Goal: Task Accomplishment & Management: Understand process/instructions

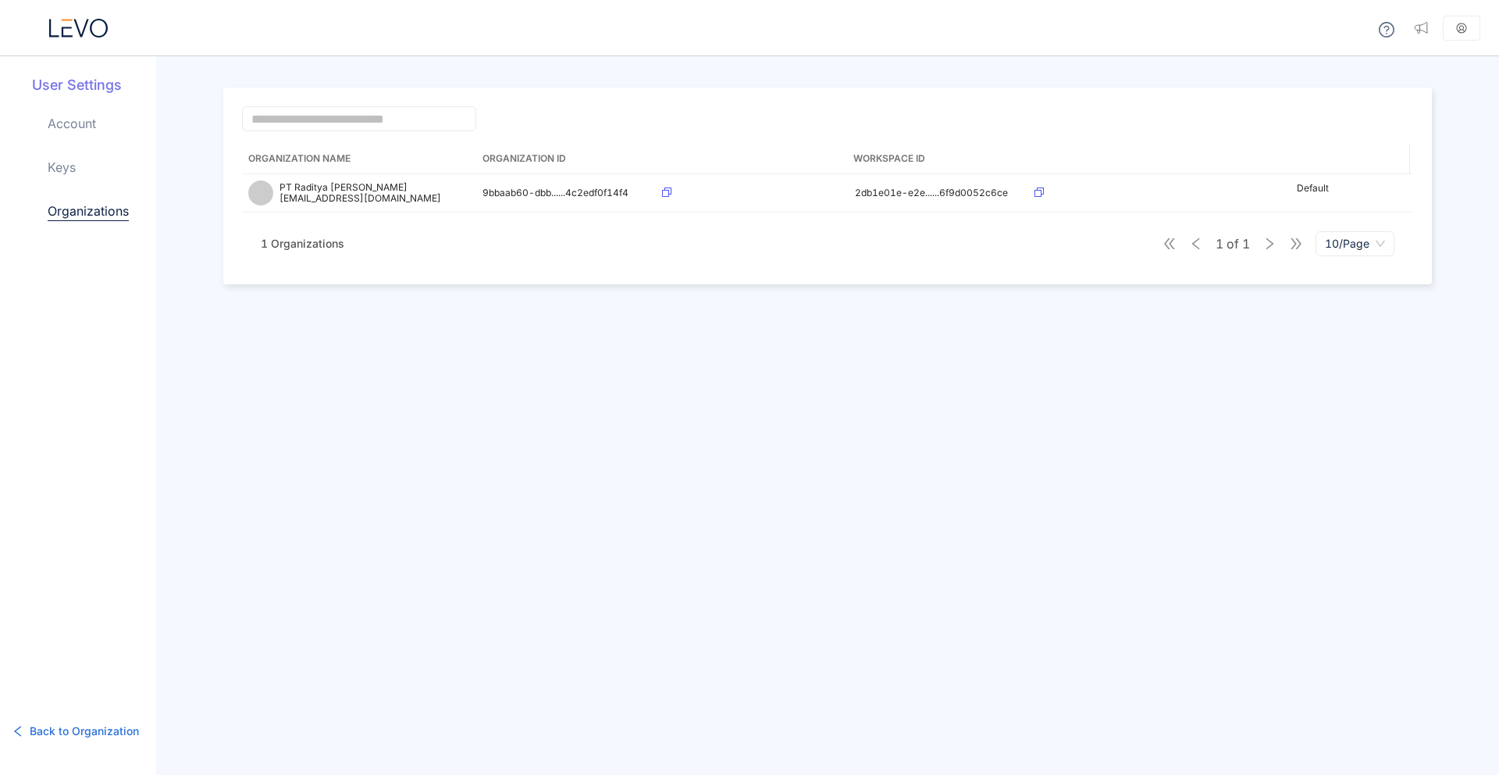
click at [79, 35] on icon at bounding box center [78, 28] width 59 height 19
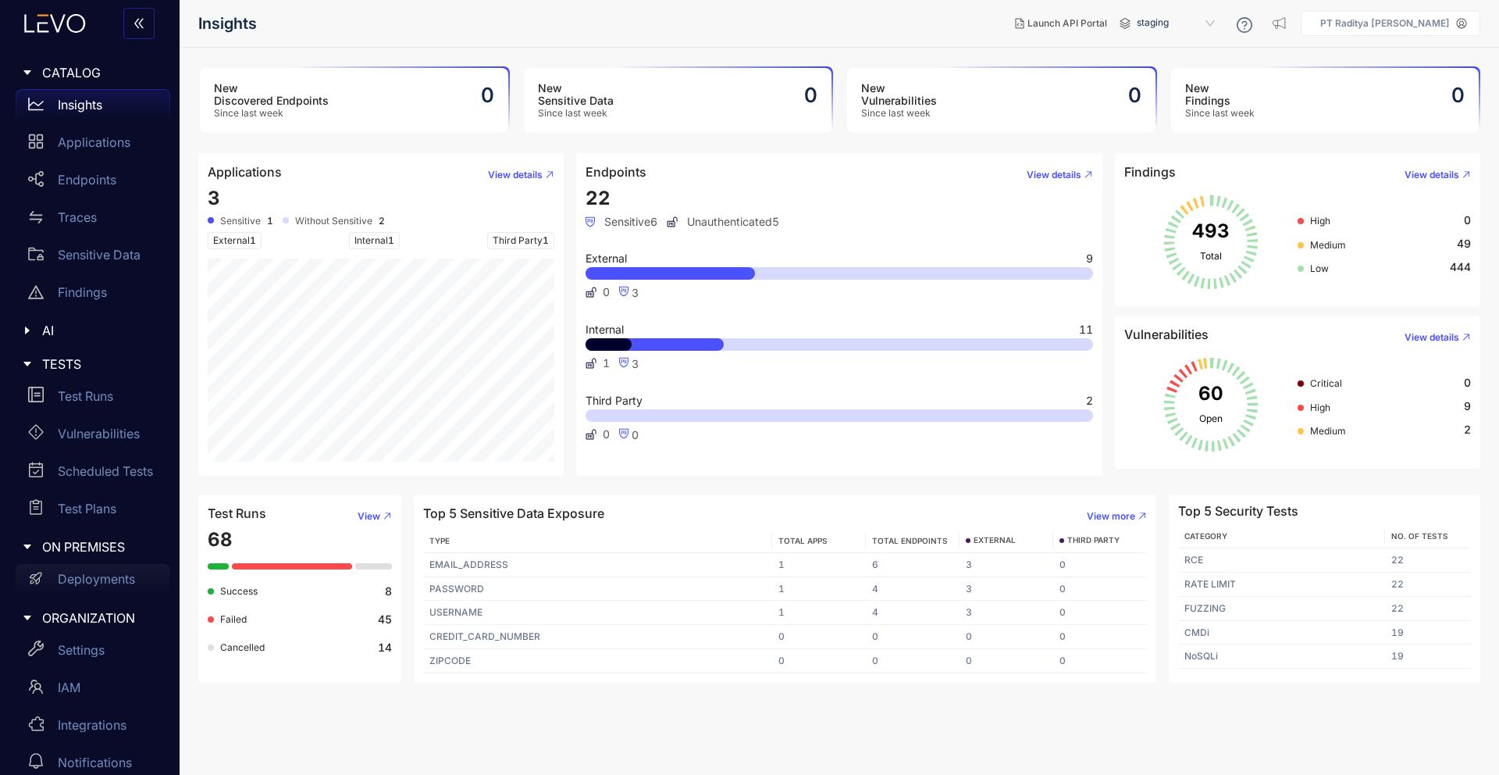
click at [115, 580] on p "Deployments" at bounding box center [96, 579] width 77 height 14
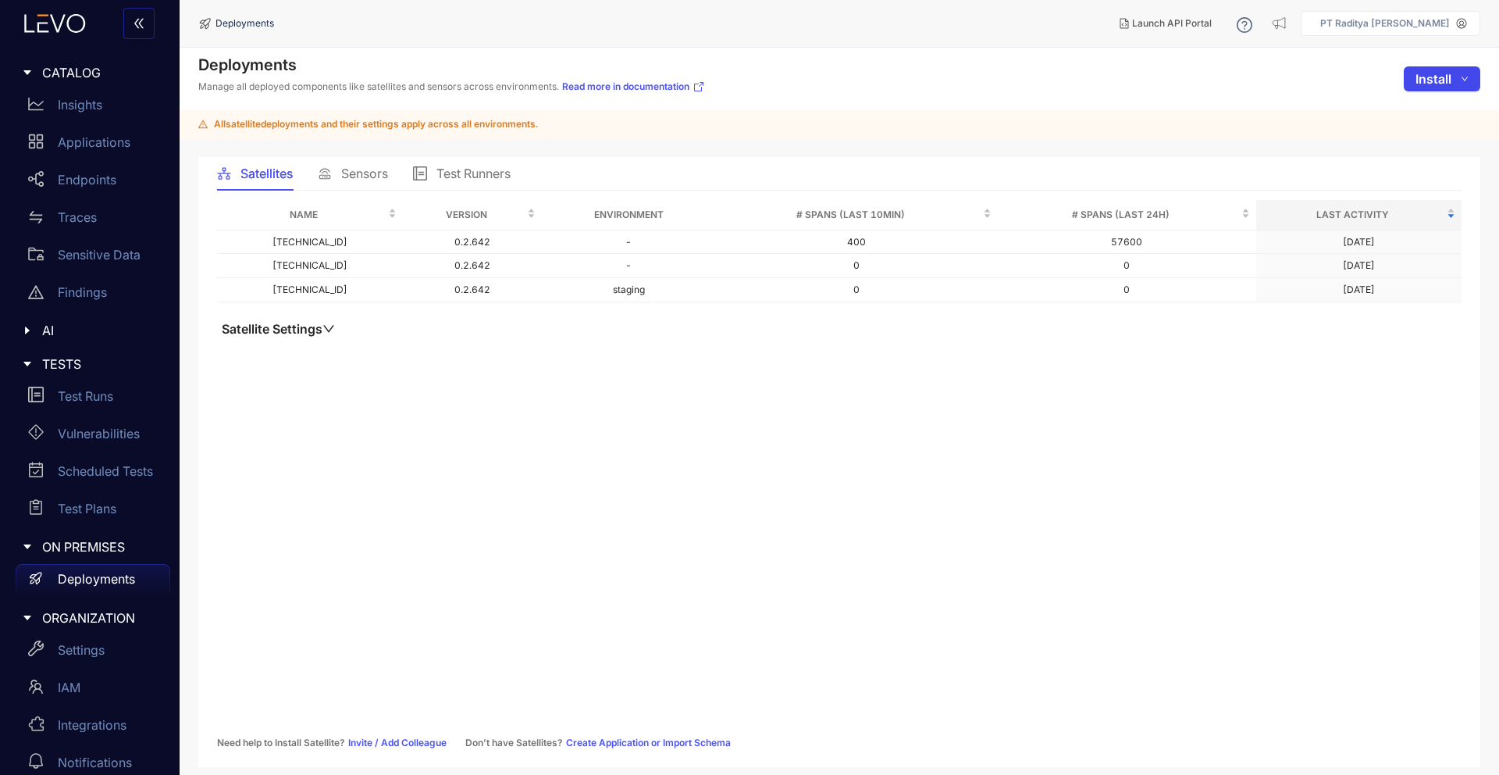
click at [1451, 74] on span "Install" at bounding box center [1434, 79] width 36 height 14
click at [1437, 114] on span "Satellite" at bounding box center [1436, 110] width 65 height 17
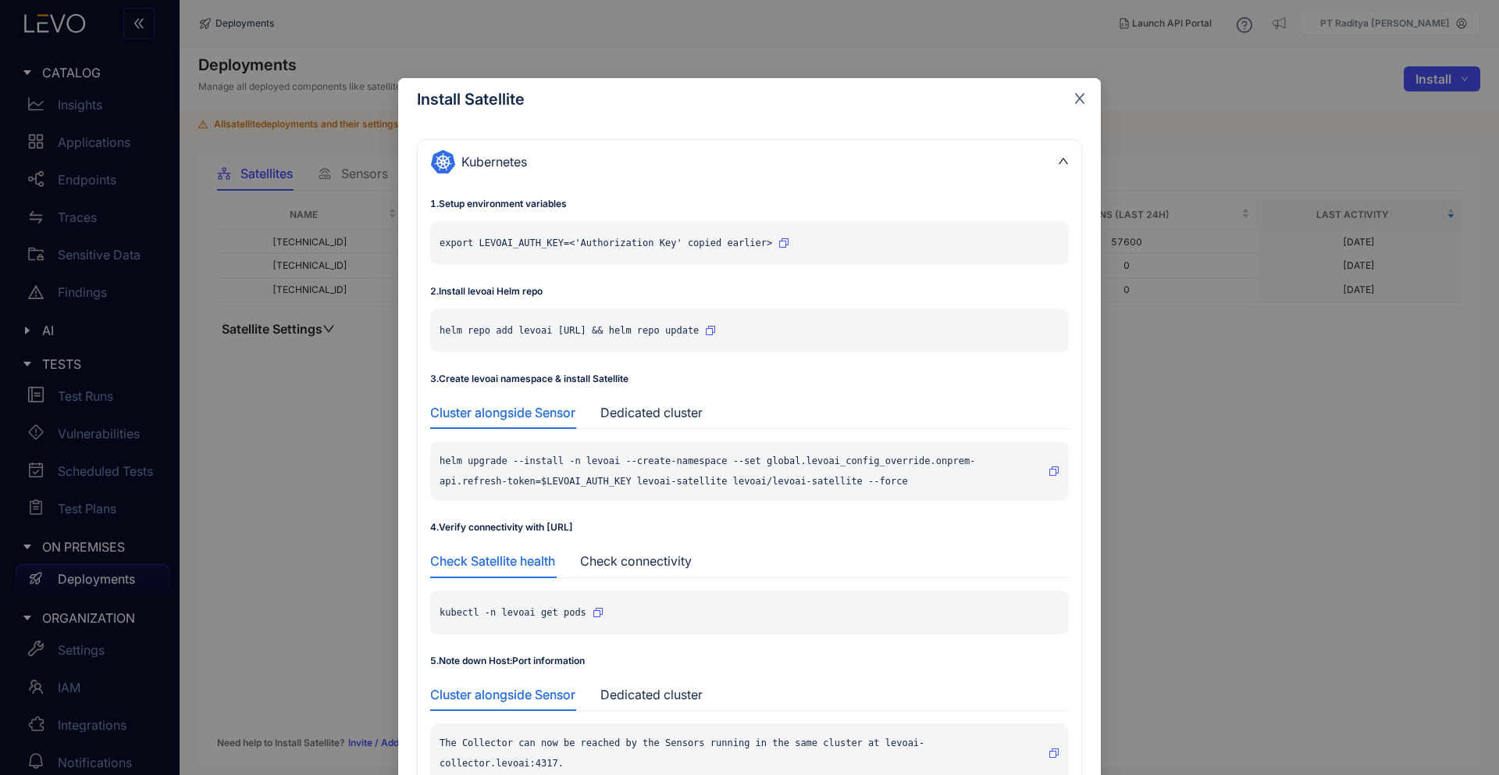
click at [1077, 88] on span "Close" at bounding box center [1080, 99] width 42 height 42
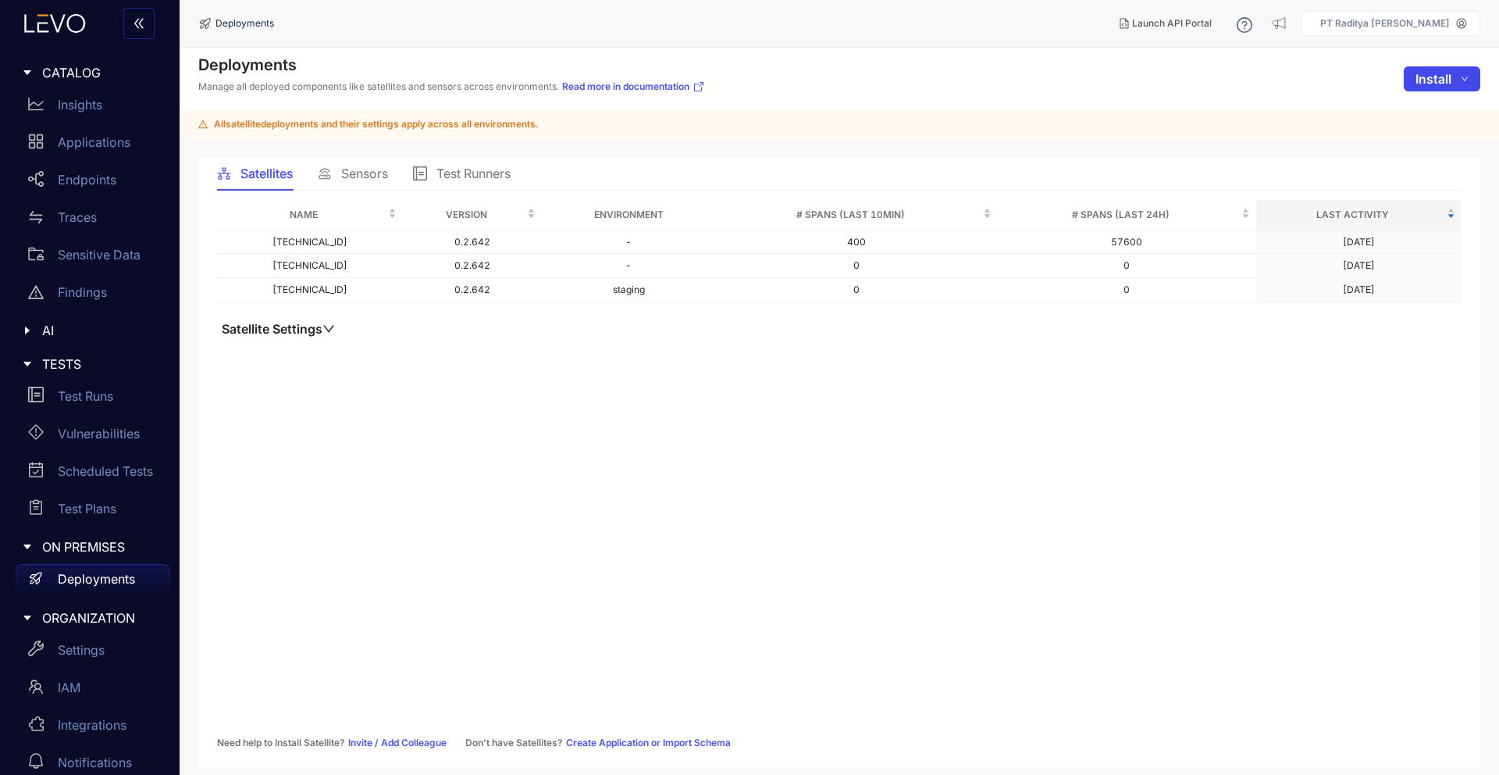
click at [1435, 79] on span "Install" at bounding box center [1434, 79] width 36 height 14
click at [1427, 143] on span "Sensor" at bounding box center [1437, 135] width 63 height 17
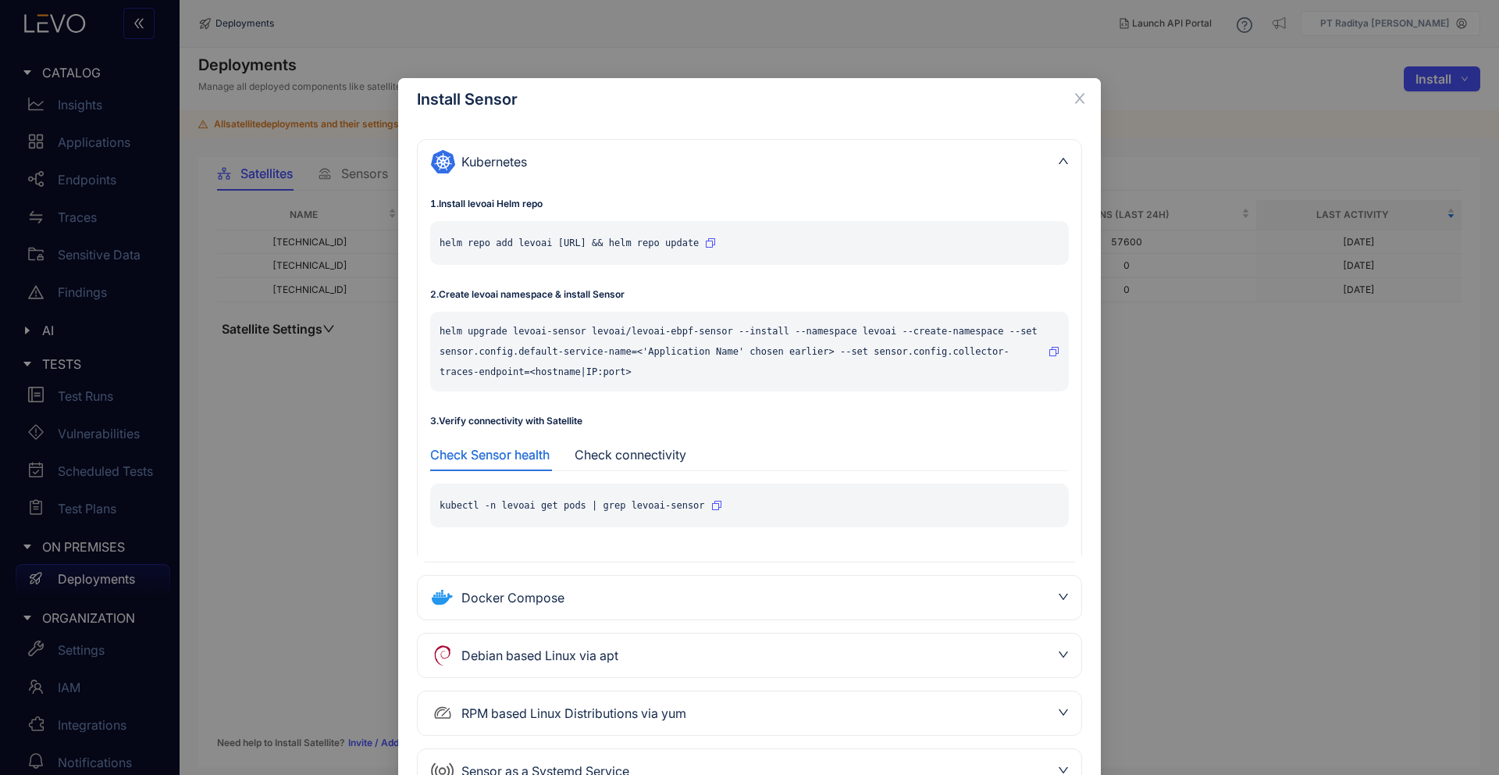
scroll to position [69, 0]
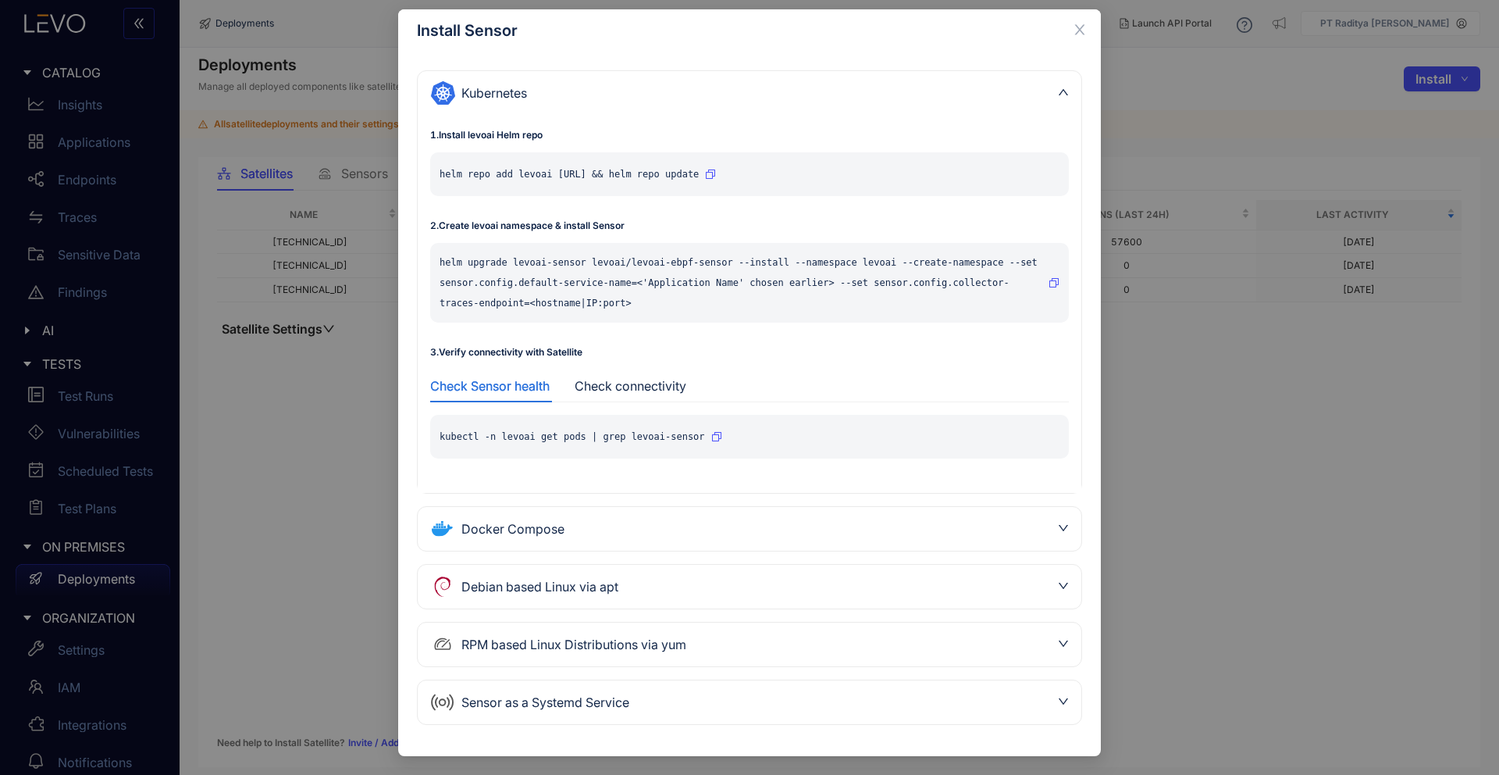
click at [636, 680] on div "Sensor as a Systemd Service" at bounding box center [750, 702] width 664 height 44
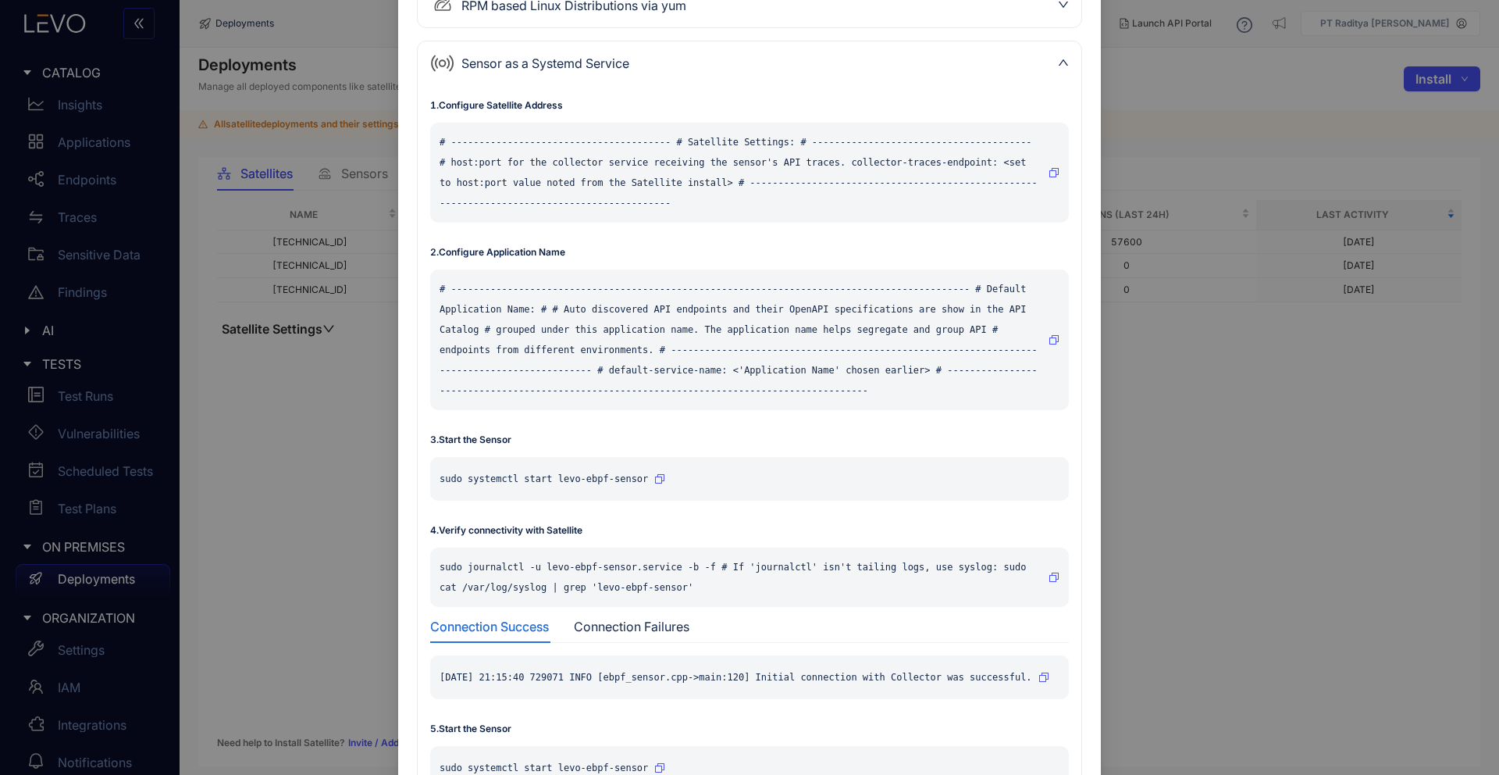
scroll to position [330, 0]
click at [660, 472] on button "button" at bounding box center [659, 477] width 11 height 25
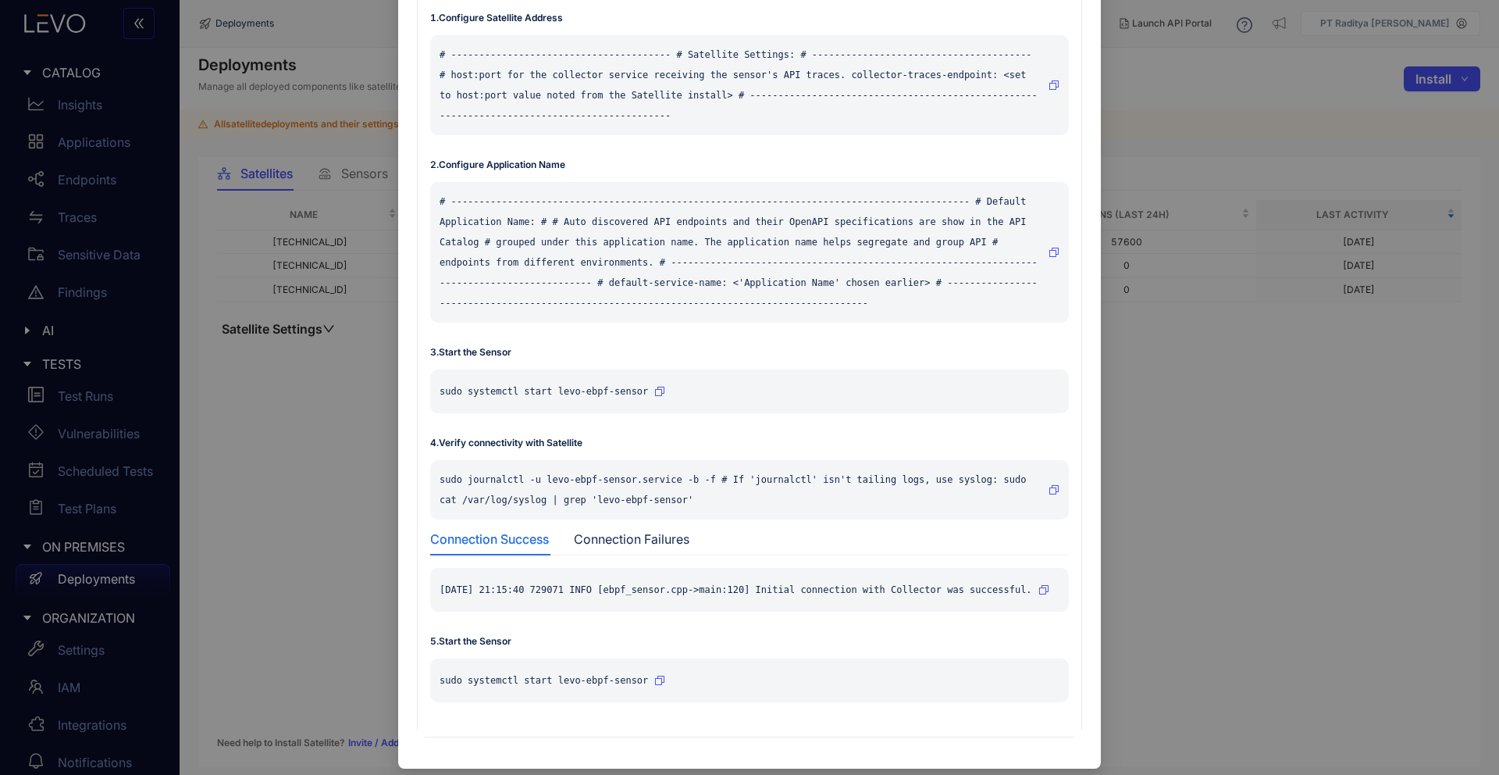
scroll to position [445, 0]
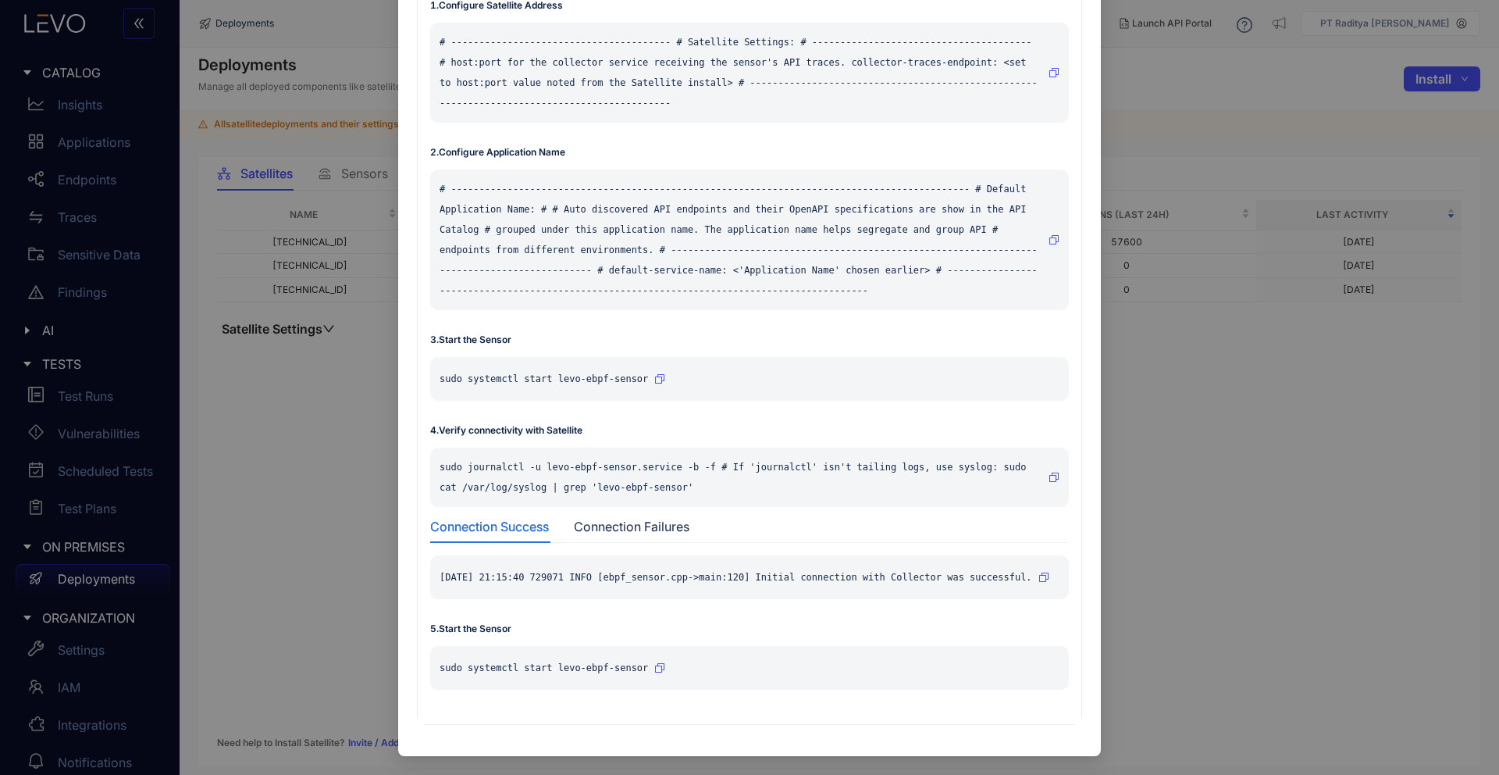
click at [1057, 448] on div "sudo journalctl -u levo-ebpf-sensor.service -b -f # If 'journalctl' isn't taili…" at bounding box center [749, 476] width 639 height 59
click at [1057, 471] on button "button" at bounding box center [1054, 477] width 11 height 25
click at [1055, 466] on button "button" at bounding box center [1054, 477] width 11 height 25
click at [1197, 402] on div "Install Sensor Kubernetes 1 . Install levoai Helm repo helm repo add levoai [UR…" at bounding box center [749, 387] width 1499 height 775
